Goal: Navigation & Orientation: Understand site structure

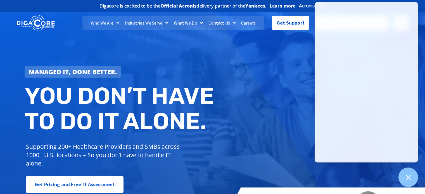
click at [69, 27] on div "Who We Are About Us Our Leadership Testimonials Blog Industries We Serve Health…" at bounding box center [161, 23] width 206 height 14
drag, startPoint x: 0, startPoint y: 0, endPoint x: 69, endPoint y: 27, distance: 73.7
click at [69, 27] on div "Who We Are About Us Our Leadership Testimonials Blog Industries We Serve Health…" at bounding box center [161, 23] width 206 height 14
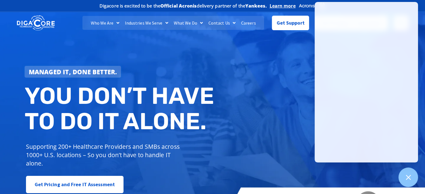
click at [181, 130] on h2 "You don’t have to do IT alone." at bounding box center [121, 108] width 192 height 51
click at [244, 82] on div "Managed IT, done better. You don’t have to do IT alone. Supporting 200+ Healthc…" at bounding box center [212, 113] width 425 height 209
click at [194, 115] on h2 "You don’t have to do IT alone." at bounding box center [121, 108] width 192 height 51
